Goal: Task Accomplishment & Management: Use online tool/utility

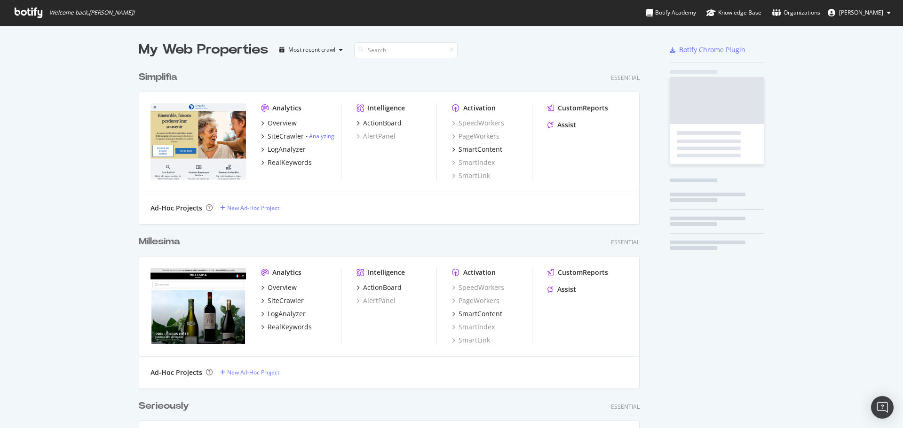
scroll to position [3389, 501]
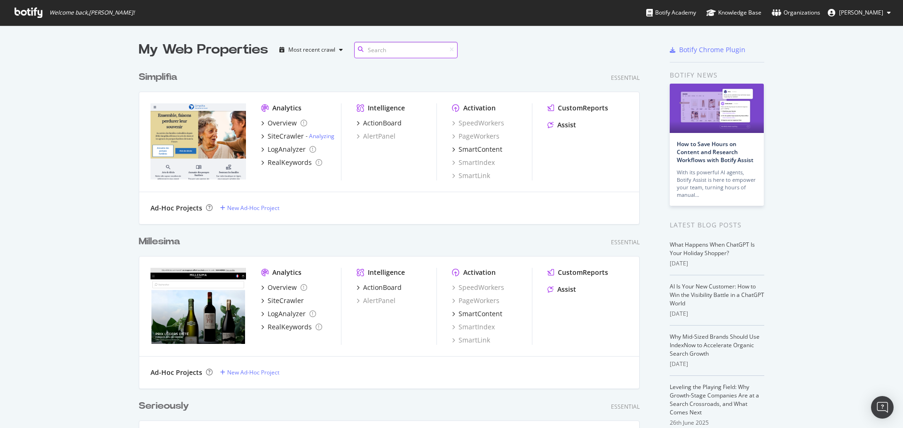
click at [395, 48] on input at bounding box center [405, 50] width 103 height 16
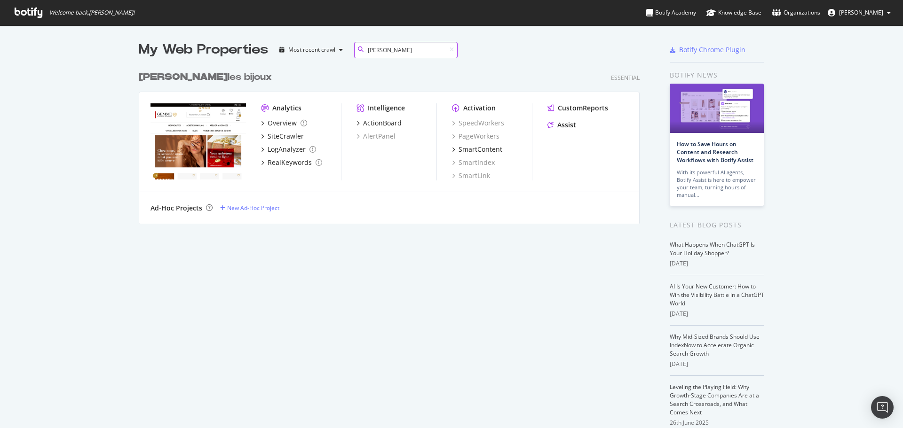
scroll to position [158, 501]
type input "[PERSON_NAME]"
click at [261, 135] on icon "grid" at bounding box center [262, 136] width 3 height 5
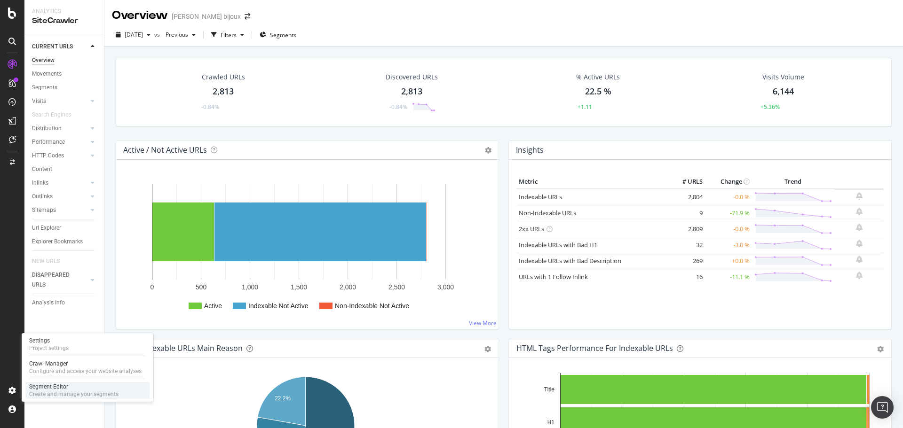
click at [54, 388] on div "Segment Editor" at bounding box center [73, 387] width 89 height 8
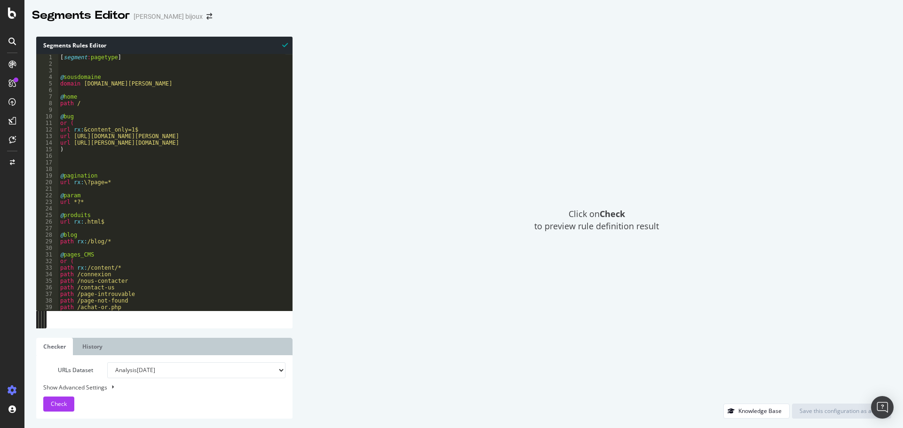
scroll to position [56, 0]
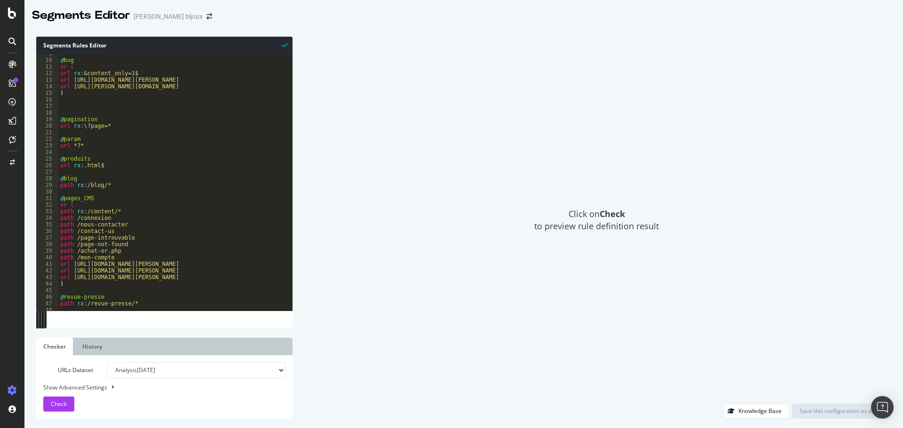
type textarea "url rx:.html$"
drag, startPoint x: 102, startPoint y: 166, endPoint x: 82, endPoint y: 166, distance: 19.8
click at [82, 166] on div "@ bug or ( url rx : &content_only=1$ url [URL][DOMAIN_NAME][PERSON_NAME] url [U…" at bounding box center [171, 185] width 227 height 270
